Goal: Navigation & Orientation: Find specific page/section

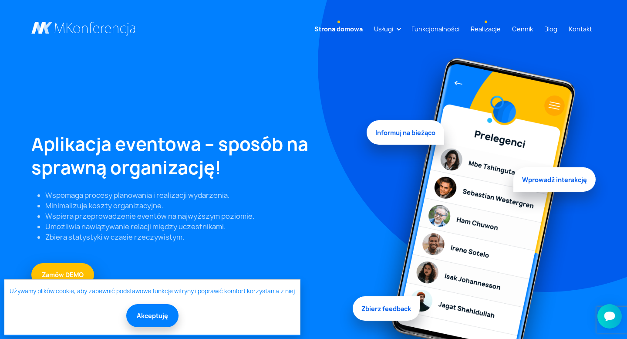
click at [496, 27] on link "Realizacje" at bounding box center [485, 29] width 37 height 16
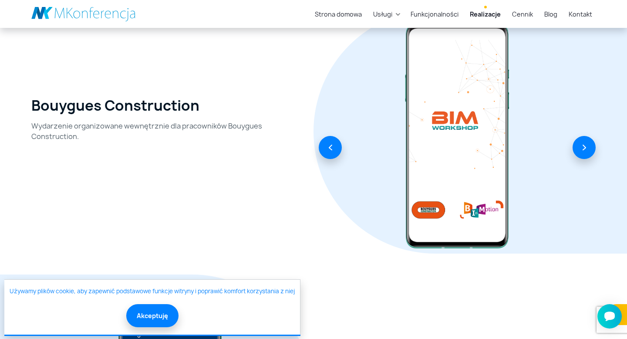
scroll to position [708, 0]
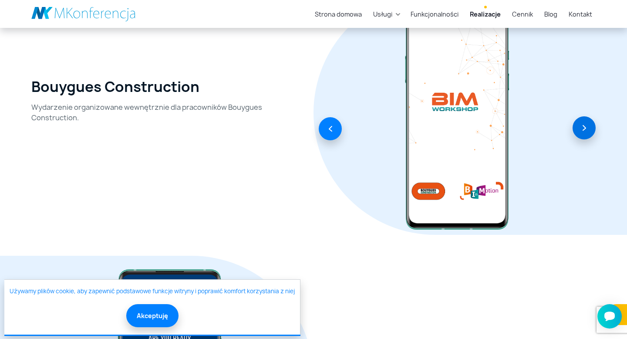
click at [584, 125] on button "button" at bounding box center [583, 127] width 23 height 23
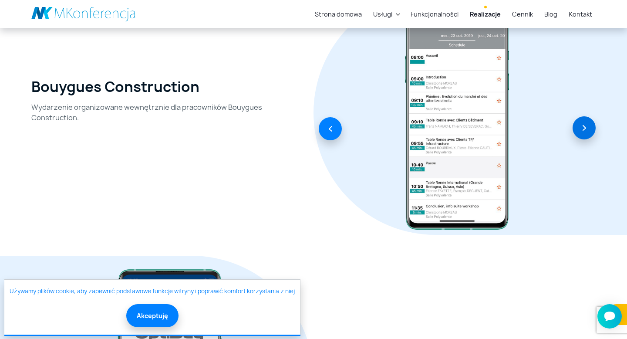
click at [584, 125] on button "button" at bounding box center [583, 127] width 23 height 23
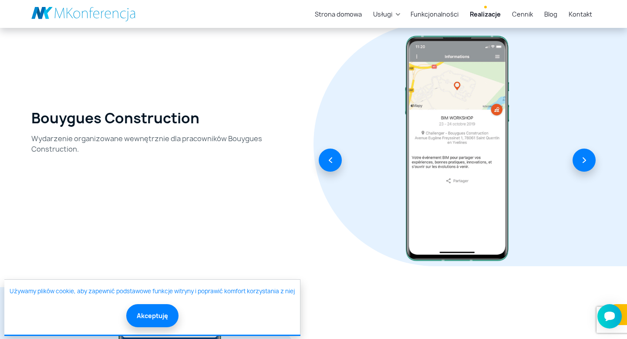
scroll to position [664, 0]
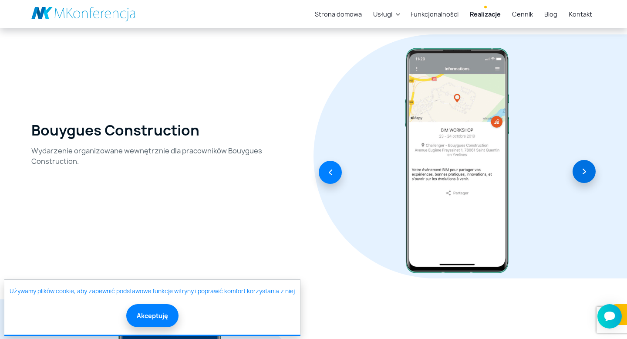
click at [581, 171] on button "button" at bounding box center [583, 171] width 23 height 23
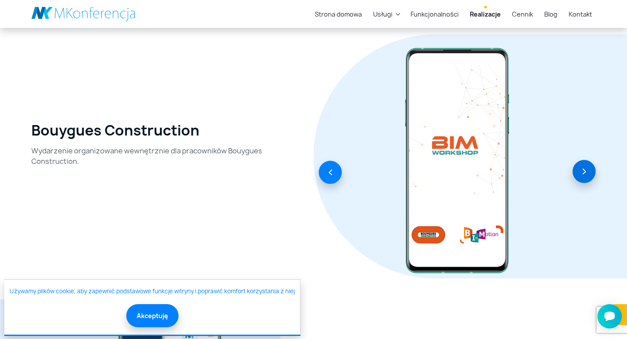
click at [581, 171] on button "button" at bounding box center [583, 171] width 23 height 23
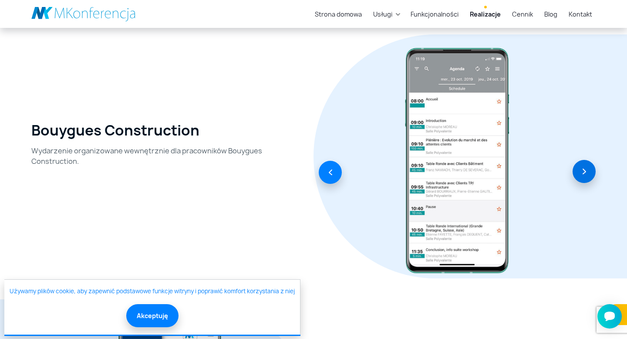
click at [581, 171] on button "button" at bounding box center [583, 171] width 23 height 23
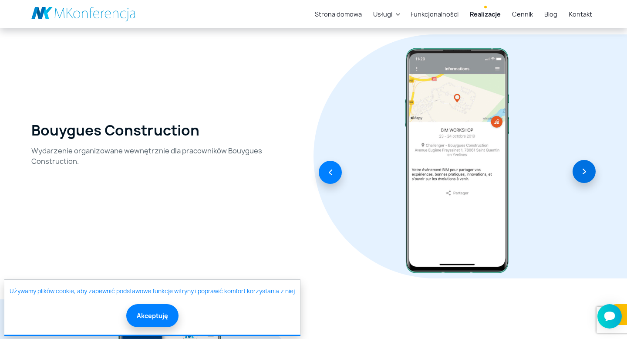
click at [581, 171] on button "button" at bounding box center [583, 171] width 23 height 23
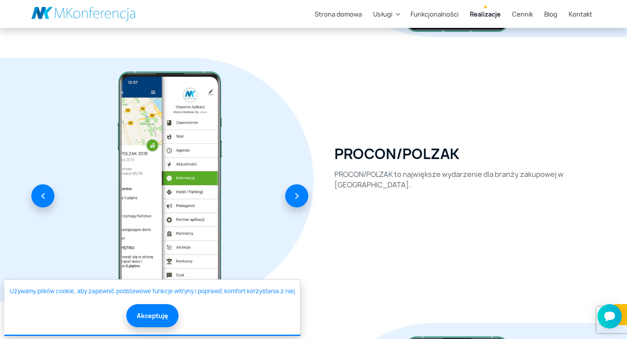
scroll to position [882, 0]
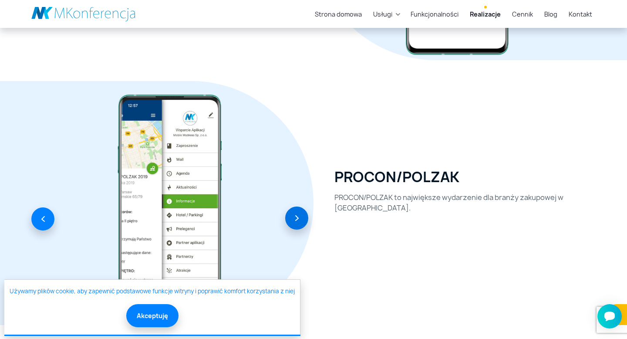
click at [298, 220] on button "button" at bounding box center [296, 217] width 23 height 23
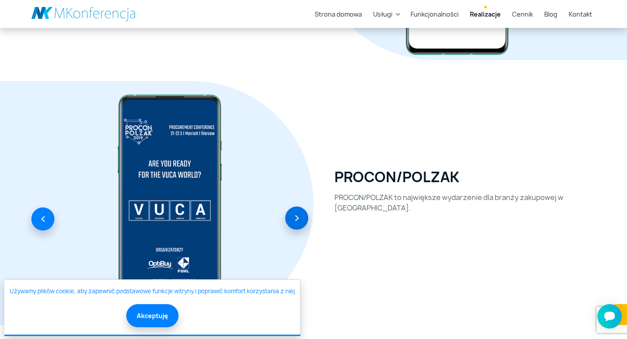
click at [298, 220] on button "button" at bounding box center [296, 217] width 23 height 23
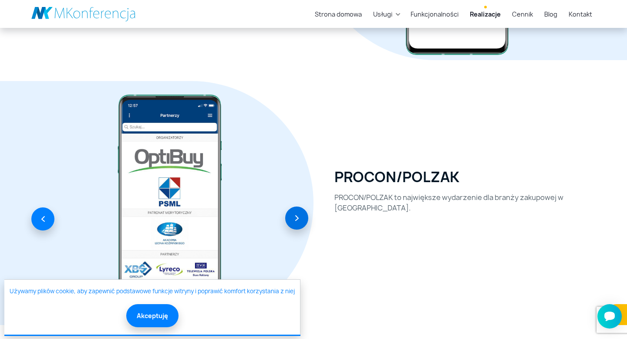
click at [298, 220] on button "button" at bounding box center [296, 217] width 23 height 23
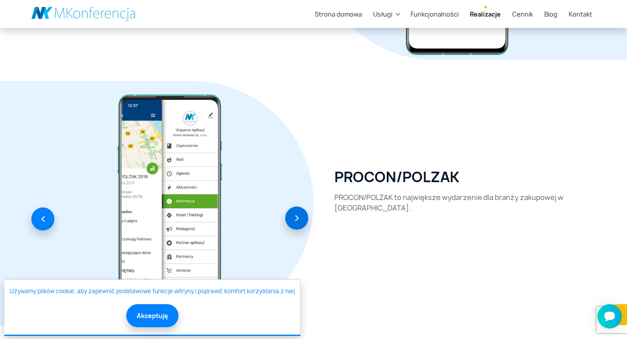
click at [298, 220] on button "button" at bounding box center [296, 217] width 23 height 23
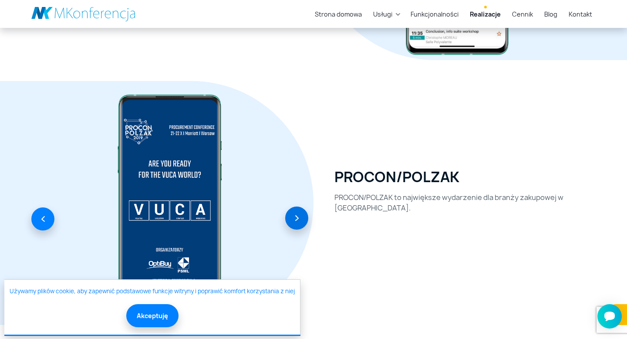
click at [298, 220] on button "button" at bounding box center [296, 217] width 23 height 23
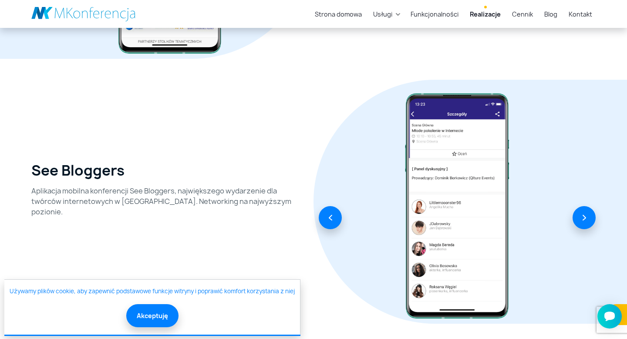
scroll to position [1165, 0]
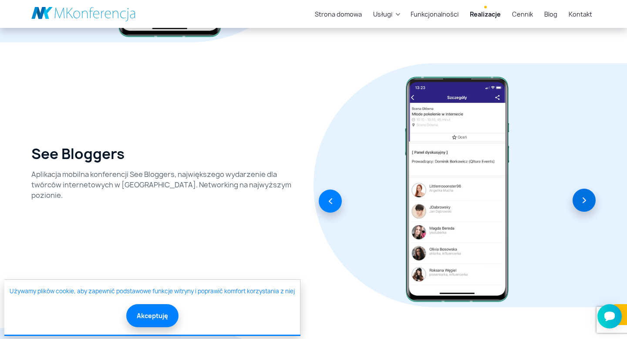
click at [576, 205] on button "button" at bounding box center [583, 199] width 23 height 23
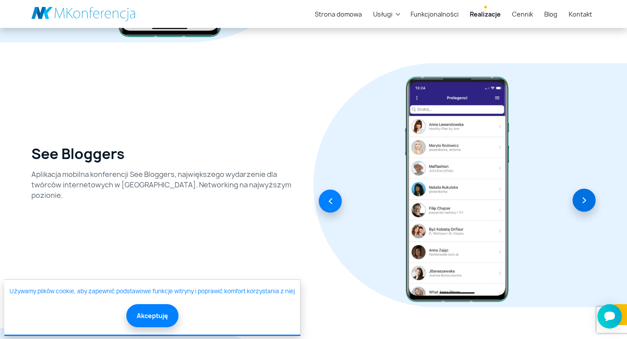
click at [576, 205] on button "button" at bounding box center [583, 199] width 23 height 23
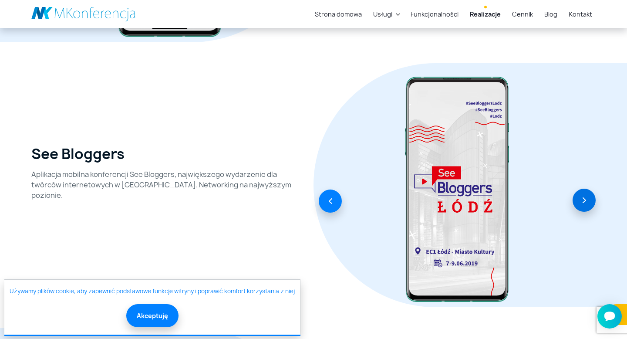
click at [576, 205] on button "button" at bounding box center [583, 199] width 23 height 23
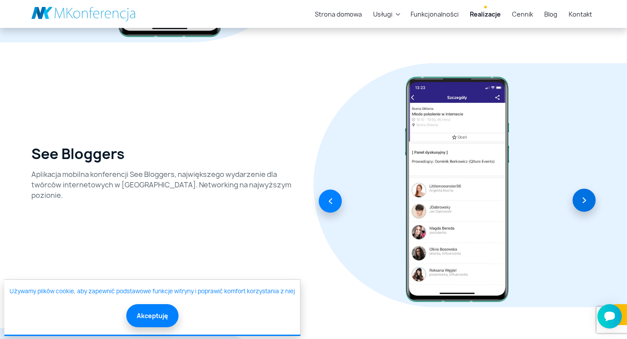
click at [576, 205] on button "button" at bounding box center [583, 199] width 23 height 23
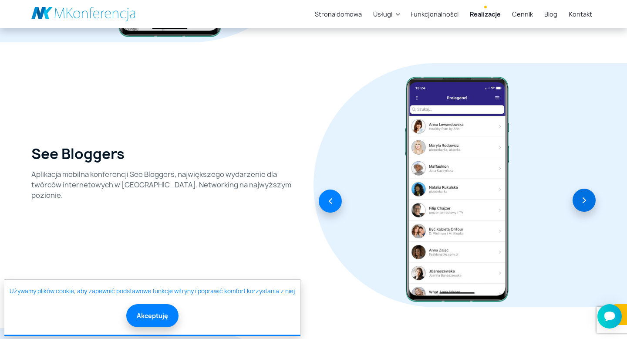
click at [576, 205] on button "button" at bounding box center [583, 199] width 23 height 23
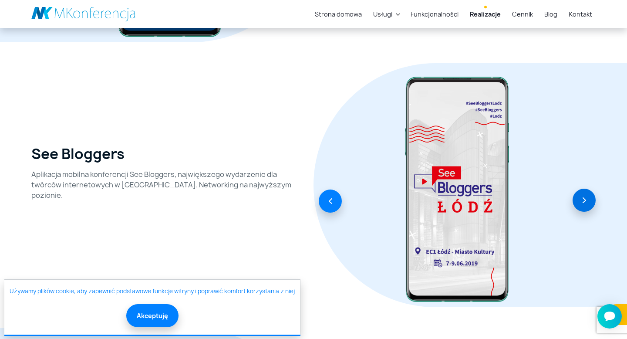
click at [576, 205] on button "button" at bounding box center [583, 199] width 23 height 23
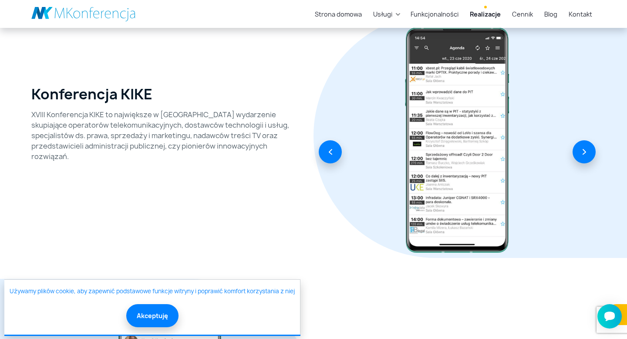
scroll to position [2265, 0]
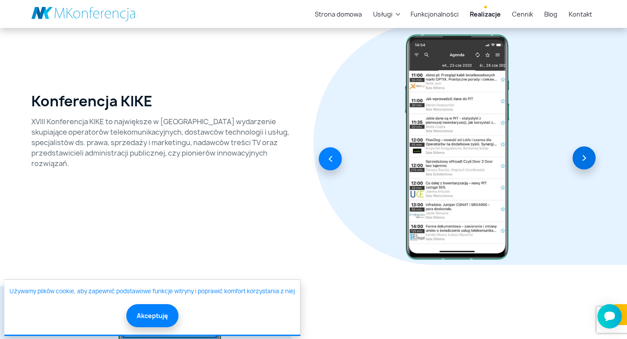
click at [588, 158] on button "button" at bounding box center [583, 157] width 23 height 23
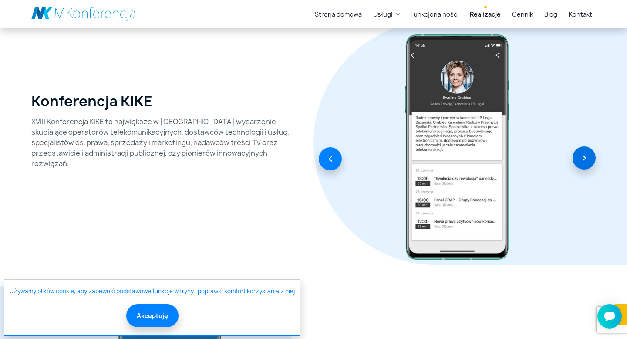
click at [588, 158] on button "button" at bounding box center [583, 157] width 23 height 23
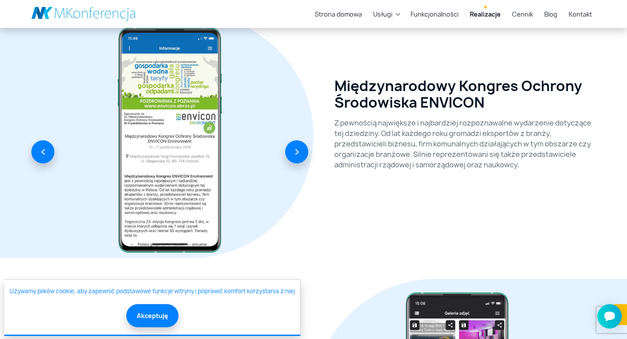
scroll to position [2532, 0]
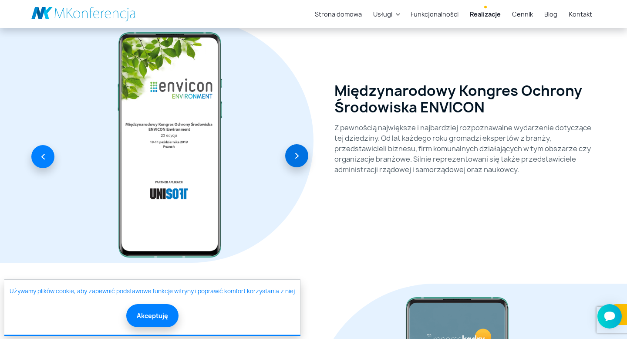
click at [304, 148] on button "button" at bounding box center [296, 155] width 23 height 23
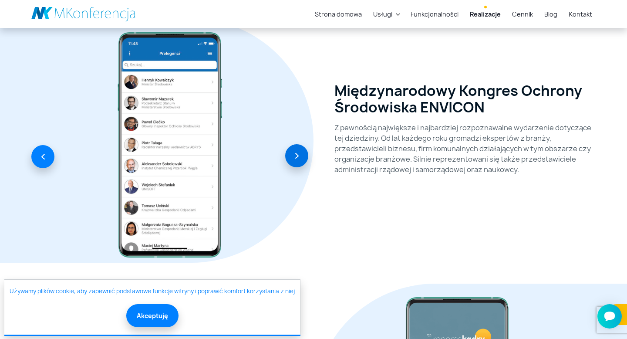
click at [304, 148] on button "button" at bounding box center [296, 155] width 23 height 23
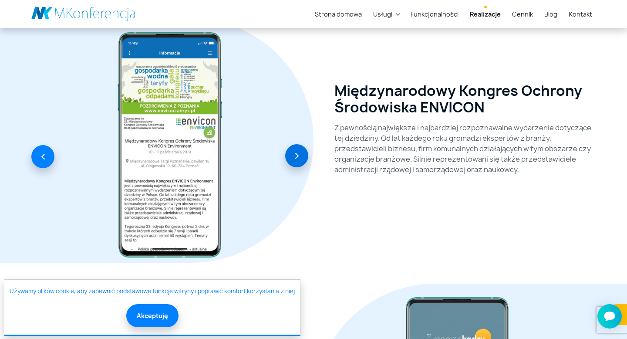
click at [304, 148] on button "button" at bounding box center [296, 155] width 23 height 23
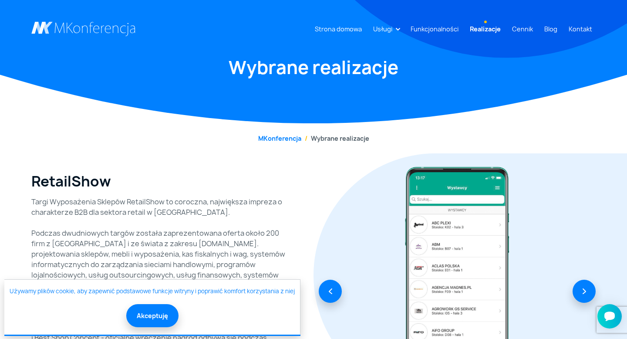
scroll to position [0, 0]
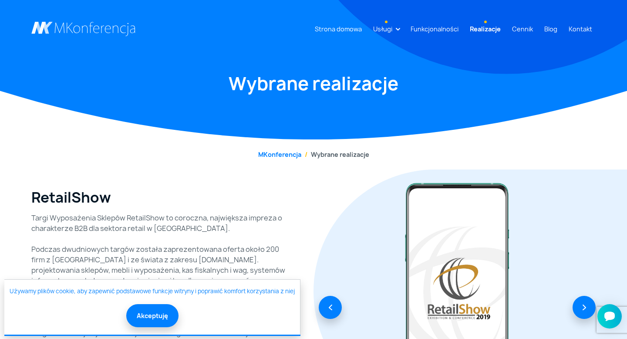
click at [391, 34] on link "Usługi" at bounding box center [382, 29] width 26 height 16
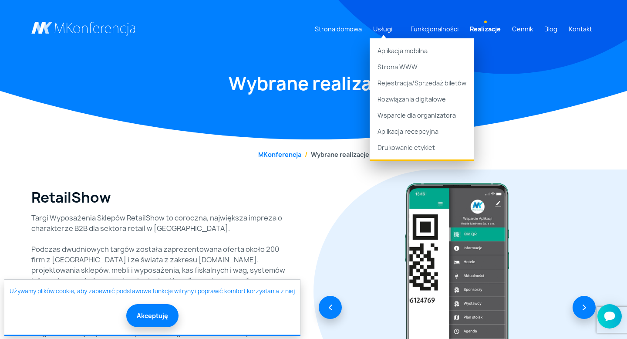
click at [277, 203] on div "RetailShow Targi Wyposażenia Sklepów RetailShow to coroczna, największa impreza…" at bounding box center [169, 291] width 287 height 244
